Goal: Task Accomplishment & Management: Manage account settings

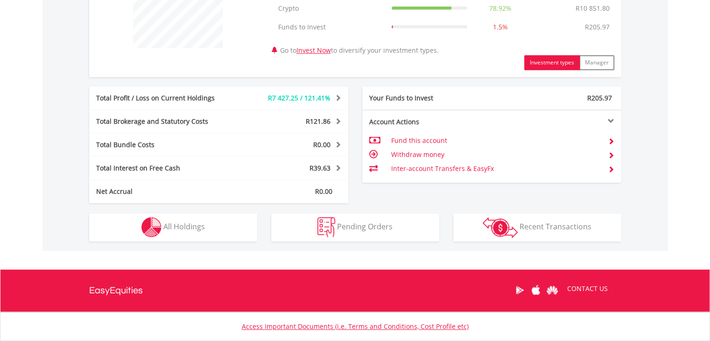
scroll to position [420, 0]
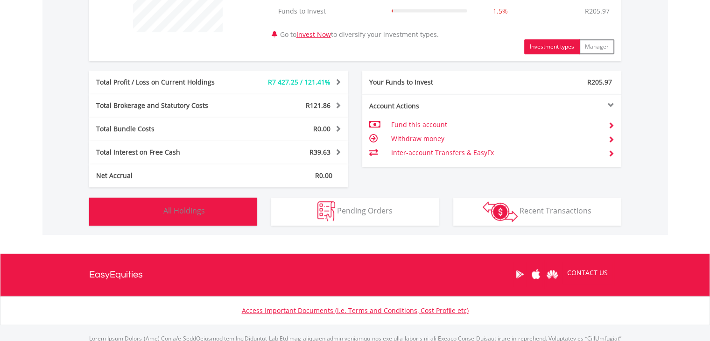
click at [203, 212] on span "All Holdings" at bounding box center [184, 210] width 42 height 10
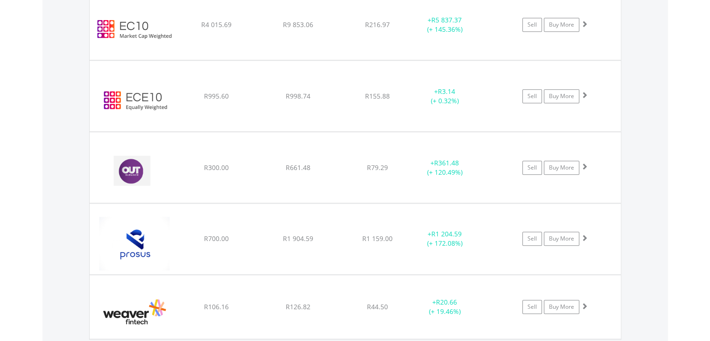
scroll to position [719, 0]
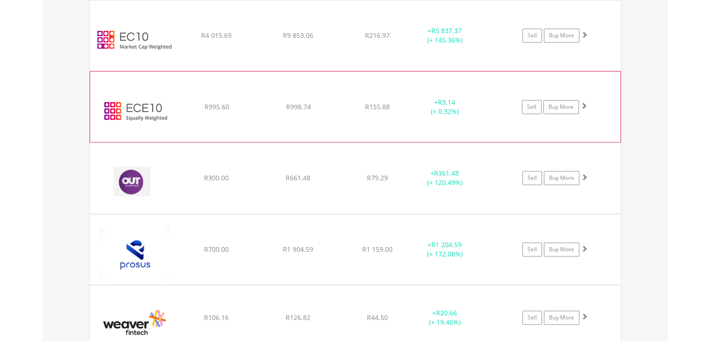
click at [127, 108] on img at bounding box center [135, 111] width 80 height 56
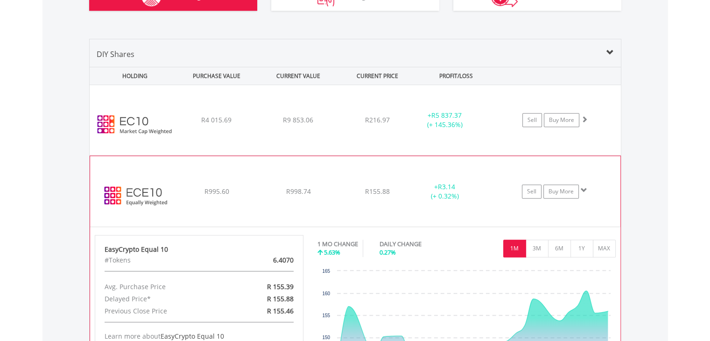
scroll to position [626, 0]
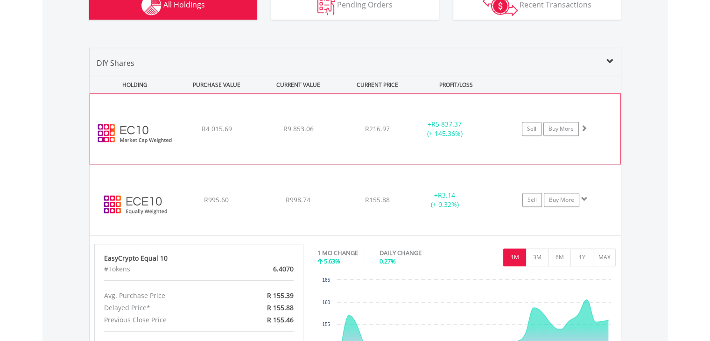
click at [140, 132] on img at bounding box center [135, 133] width 80 height 56
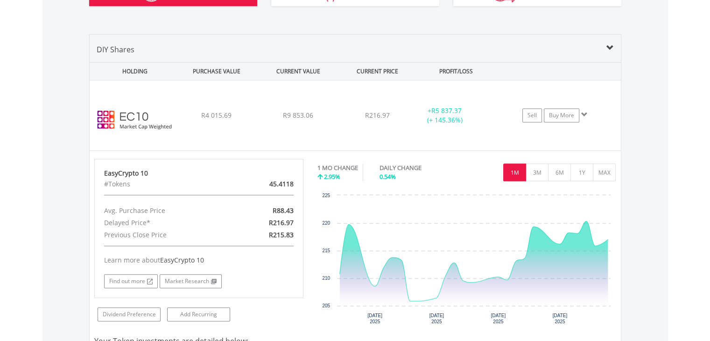
scroll to position [579, 0]
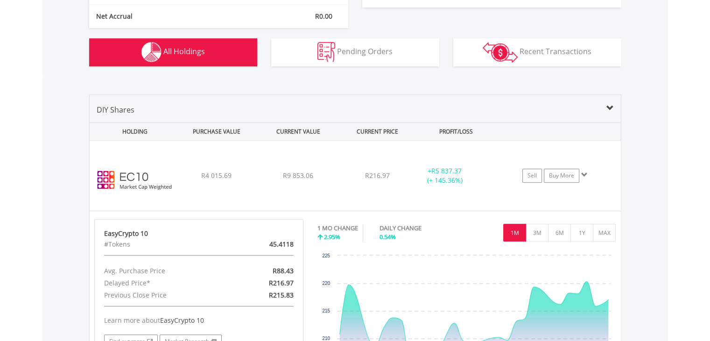
click at [609, 111] on span at bounding box center [609, 108] width 7 height 7
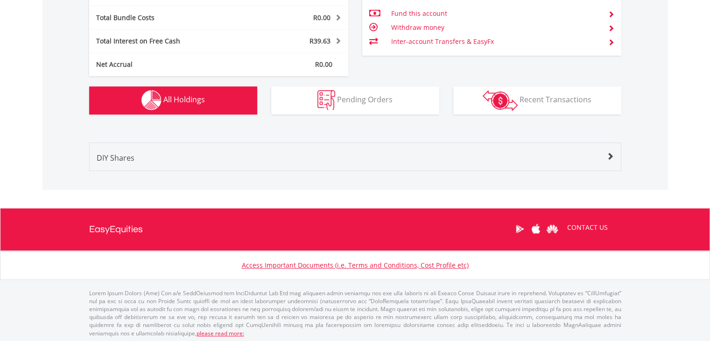
scroll to position [532, 0]
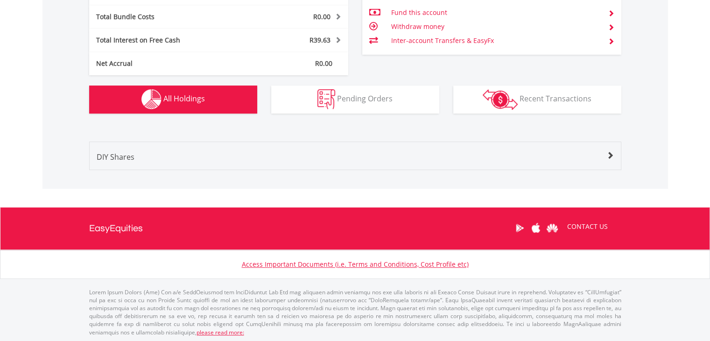
click at [606, 152] on span at bounding box center [609, 155] width 7 height 7
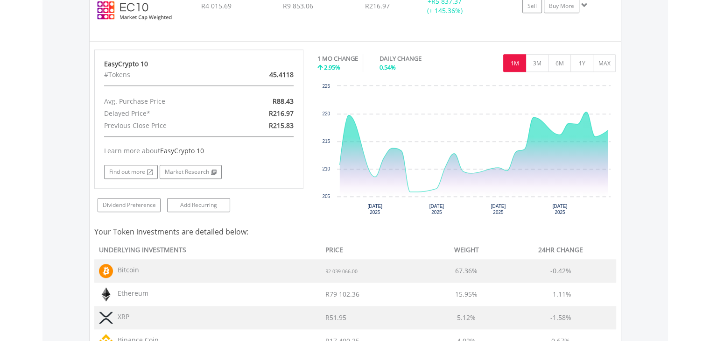
scroll to position [672, 0]
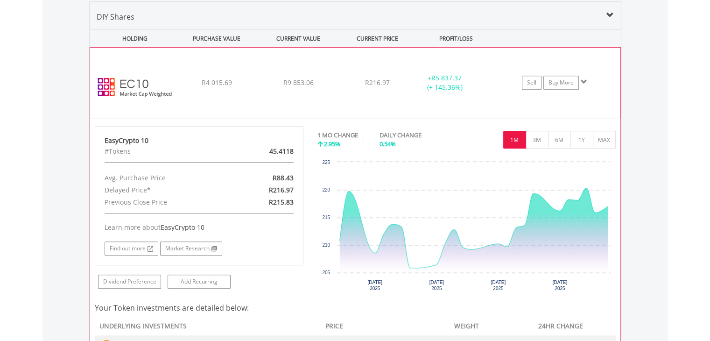
click at [162, 93] on img at bounding box center [135, 87] width 80 height 56
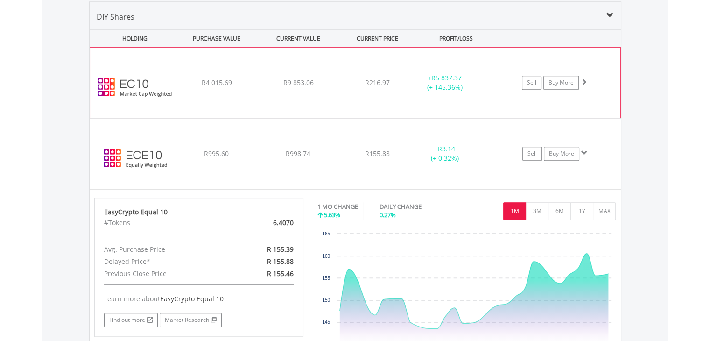
click at [136, 90] on img at bounding box center [135, 87] width 80 height 56
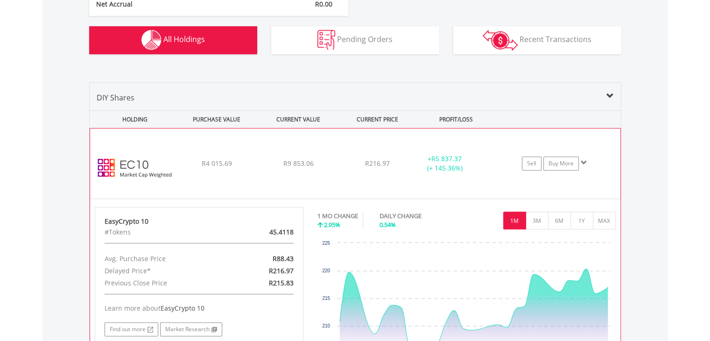
scroll to position [625, 0]
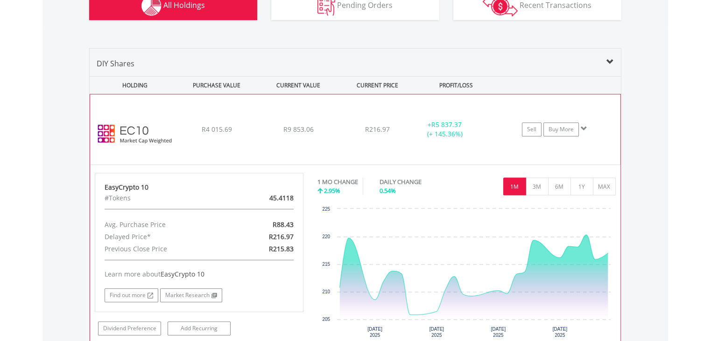
click at [138, 127] on img at bounding box center [135, 134] width 80 height 56
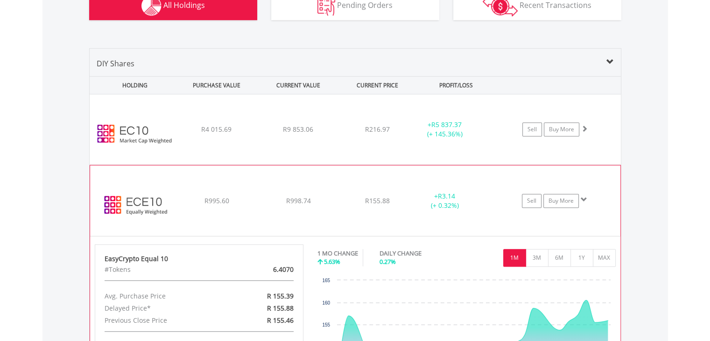
click at [141, 194] on img at bounding box center [135, 205] width 80 height 56
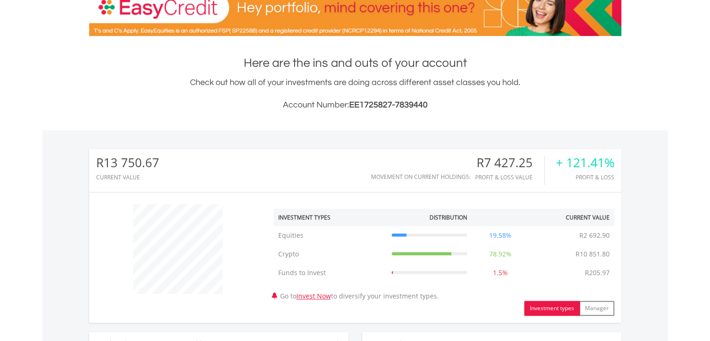
scroll to position [0, 0]
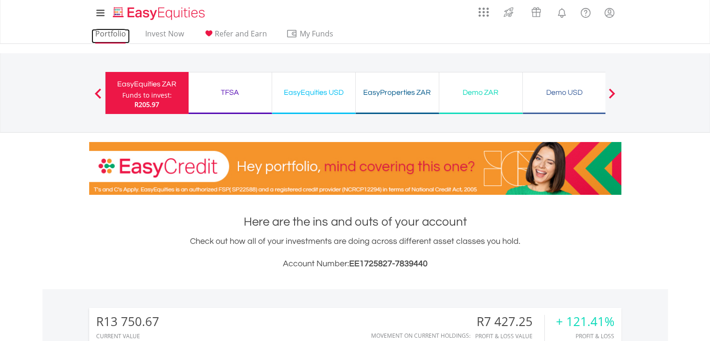
click at [121, 33] on link "Portfolio" at bounding box center [110, 36] width 38 height 14
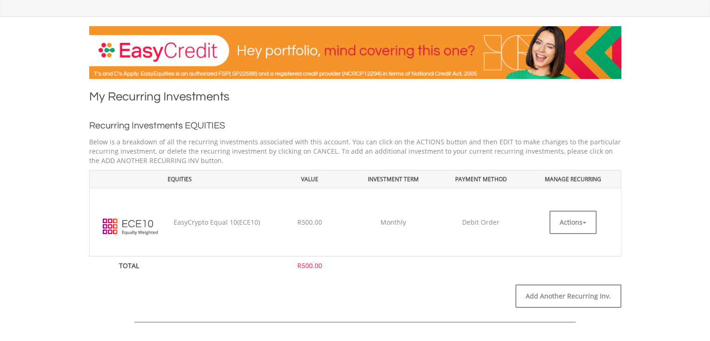
scroll to position [233, 0]
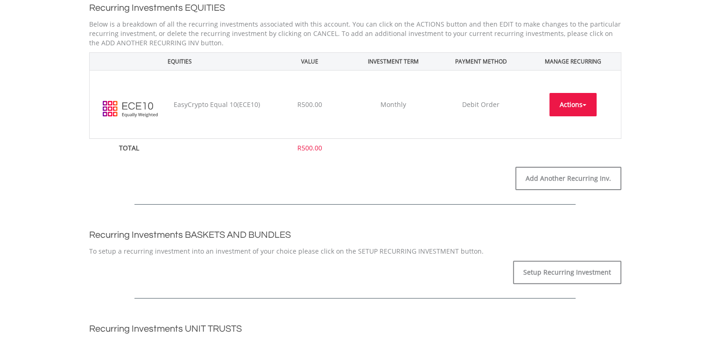
click at [558, 111] on button "Actions" at bounding box center [572, 104] width 47 height 23
click at [564, 124] on link "EDIT" at bounding box center [572, 125] width 47 height 12
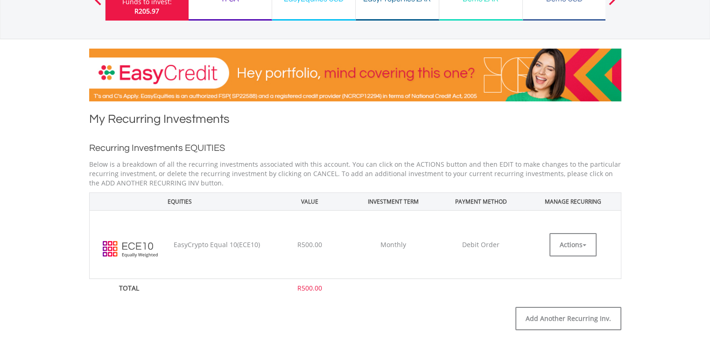
scroll to position [140, 0]
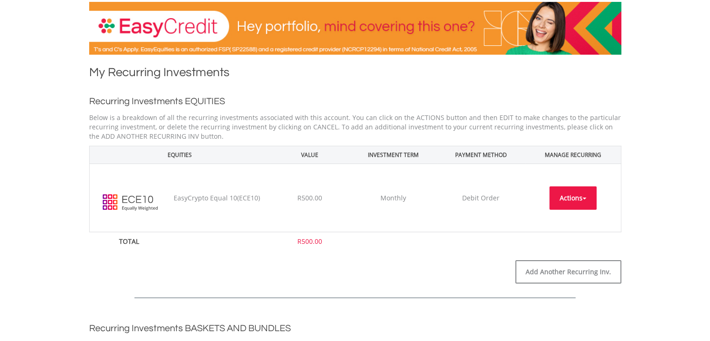
click at [552, 202] on button "Actions" at bounding box center [572, 197] width 47 height 23
click at [562, 200] on button "Actions" at bounding box center [572, 197] width 47 height 23
click at [572, 236] on link "CANCEL" at bounding box center [572, 239] width 47 height 12
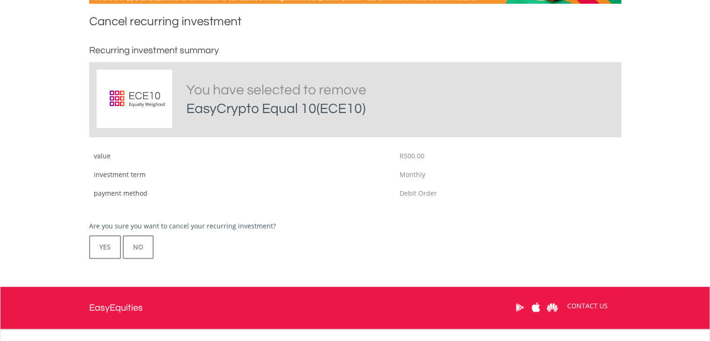
scroll to position [177, 0]
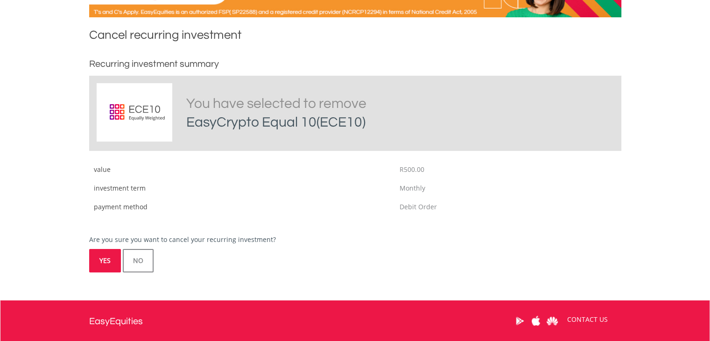
click at [106, 257] on button "YES" at bounding box center [105, 260] width 32 height 23
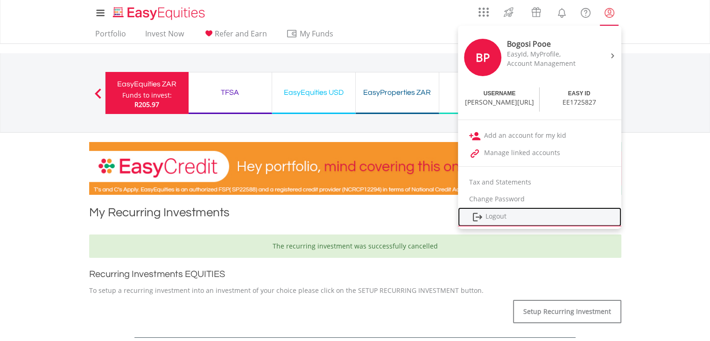
click at [504, 211] on link "Logout" at bounding box center [539, 216] width 163 height 19
